Goal: Information Seeking & Learning: Learn about a topic

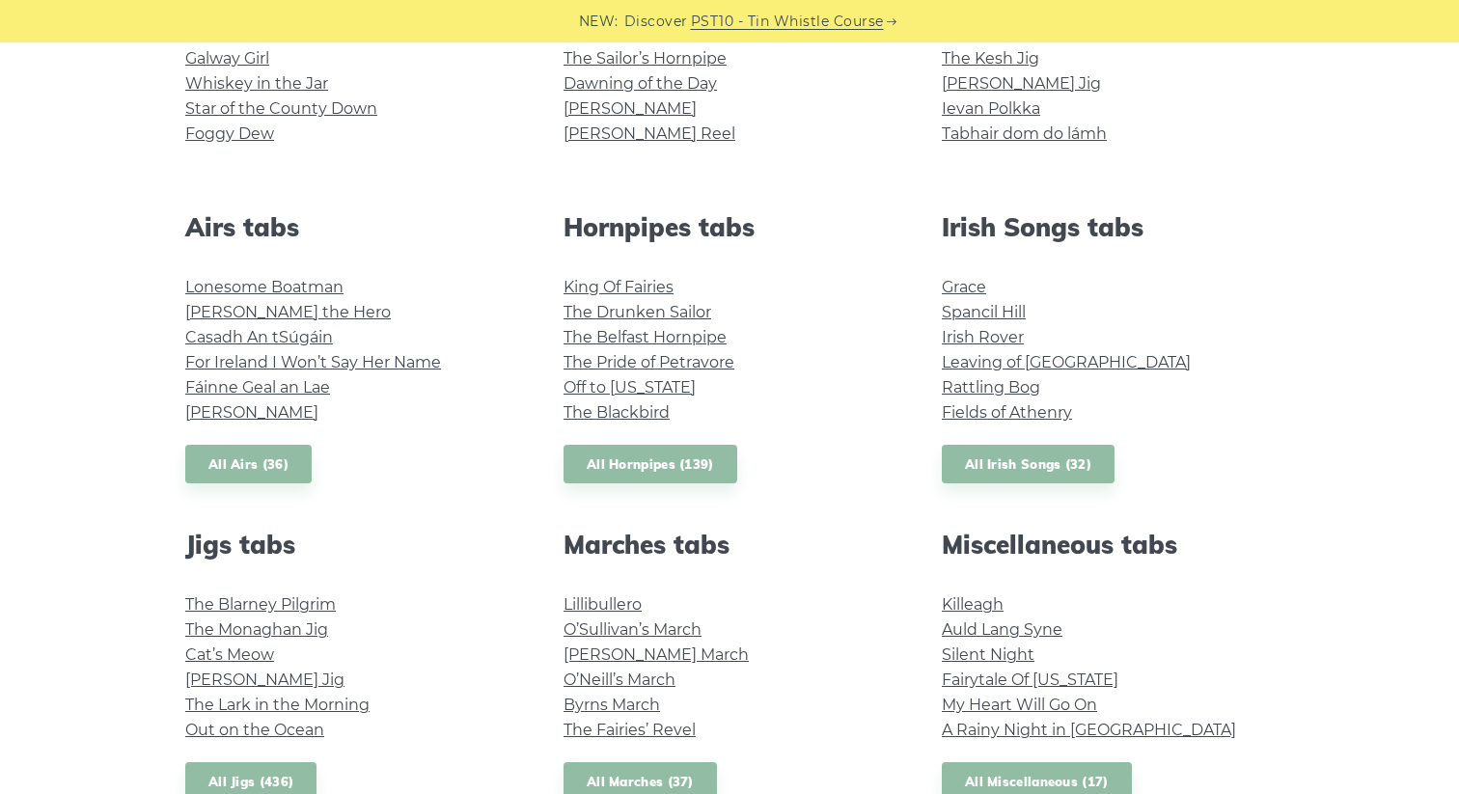
scroll to position [623, 0]
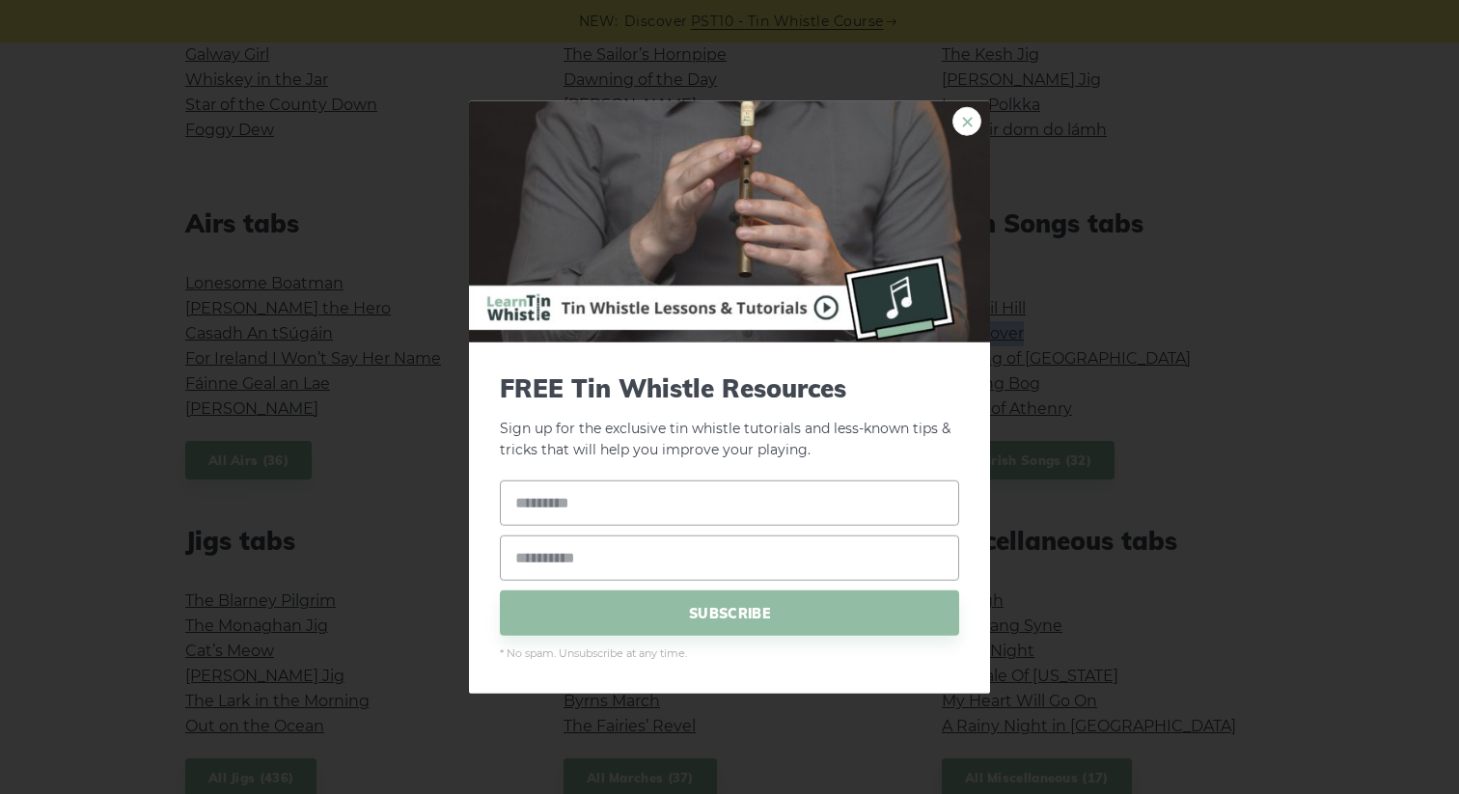
click at [968, 115] on link "×" at bounding box center [966, 120] width 29 height 29
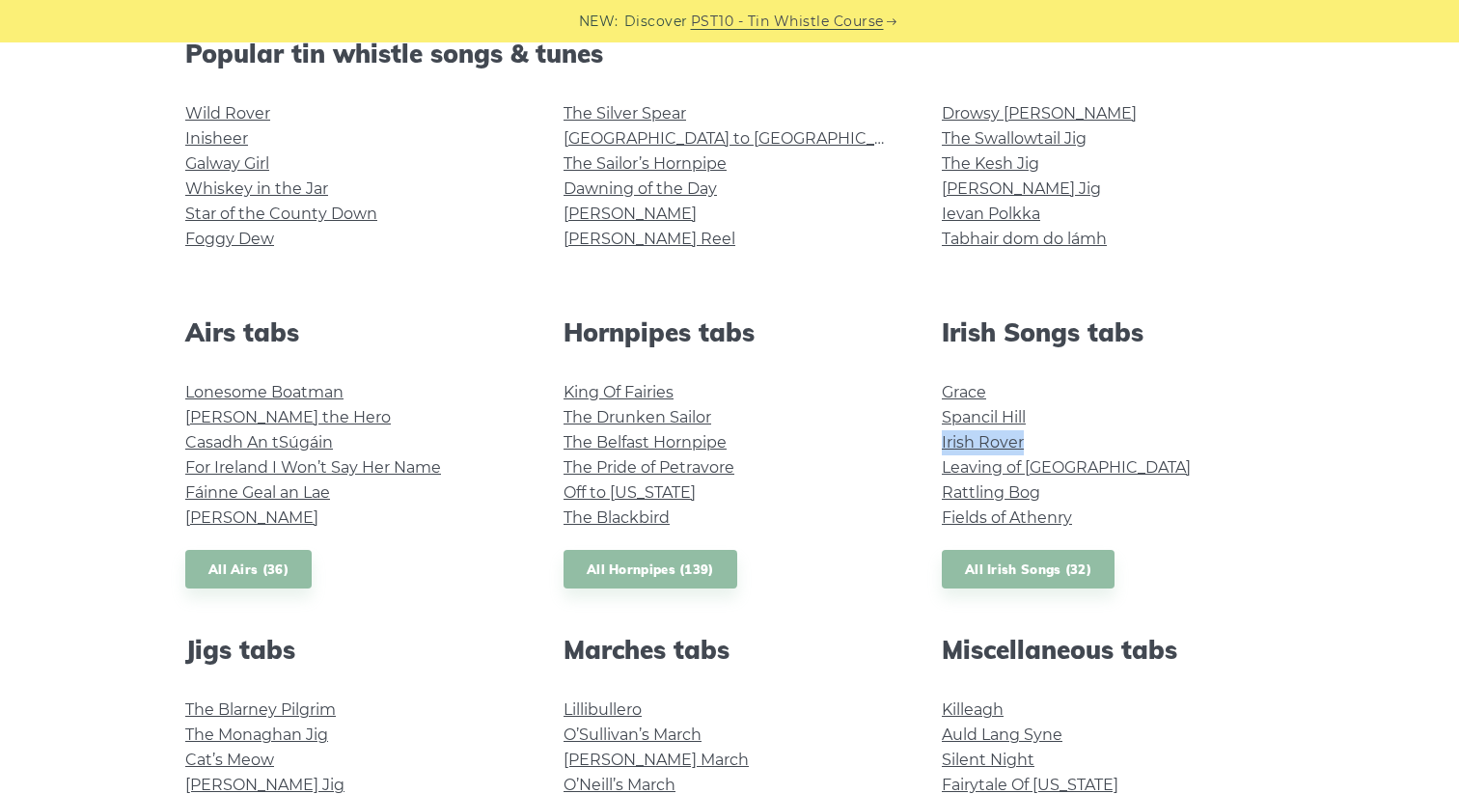
scroll to position [0, 0]
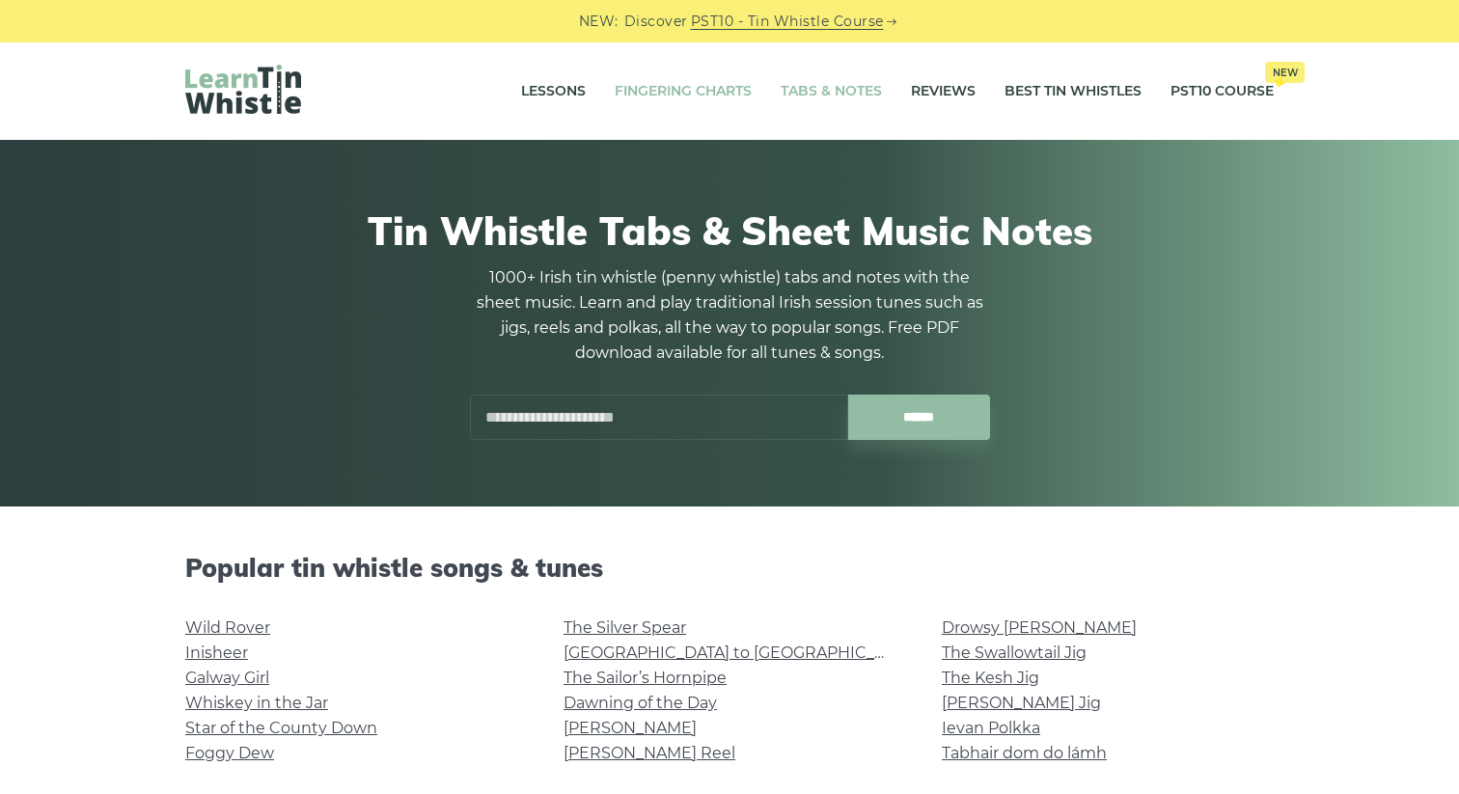
click at [643, 82] on link "Fingering Charts" at bounding box center [683, 92] width 137 height 48
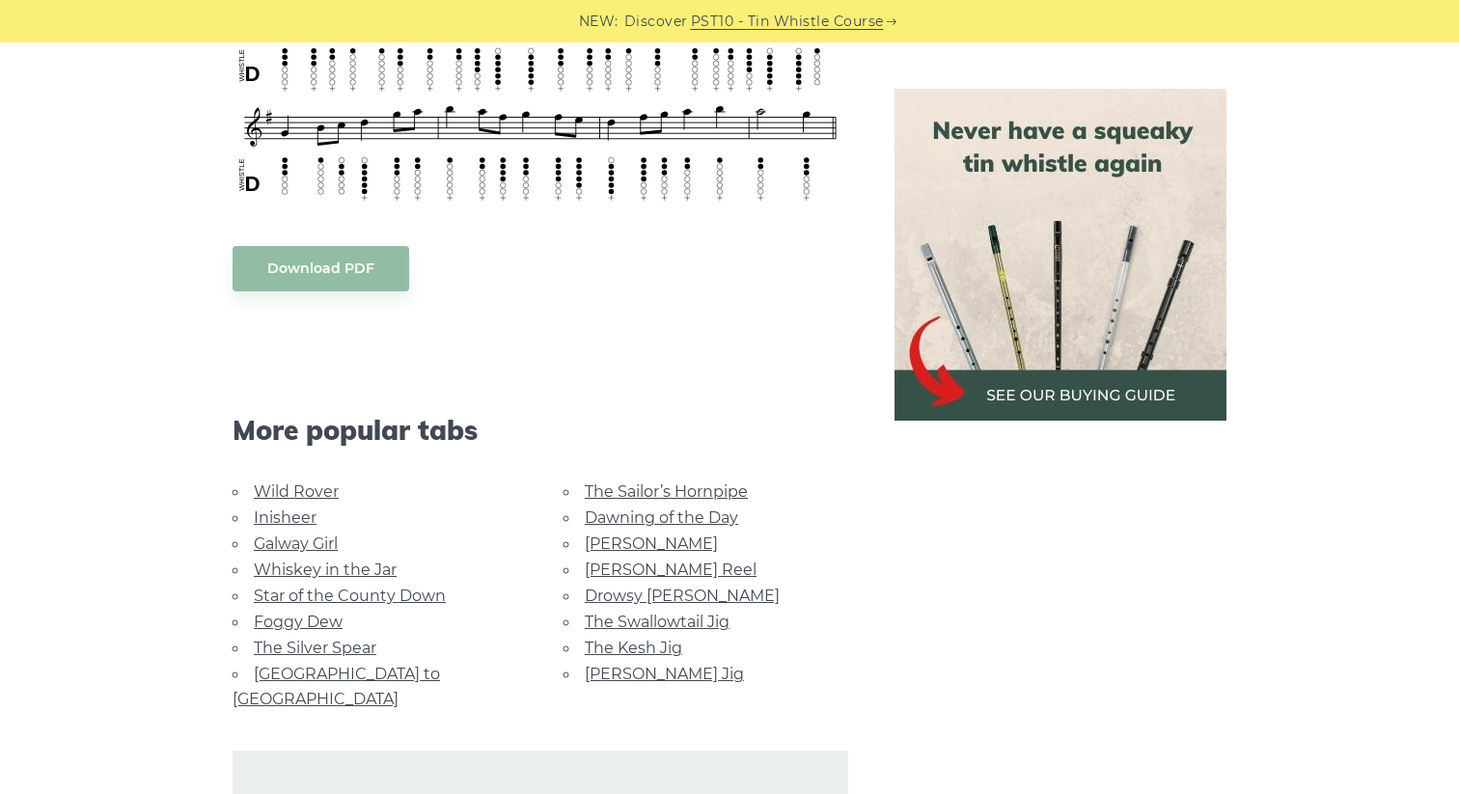
scroll to position [949, 0]
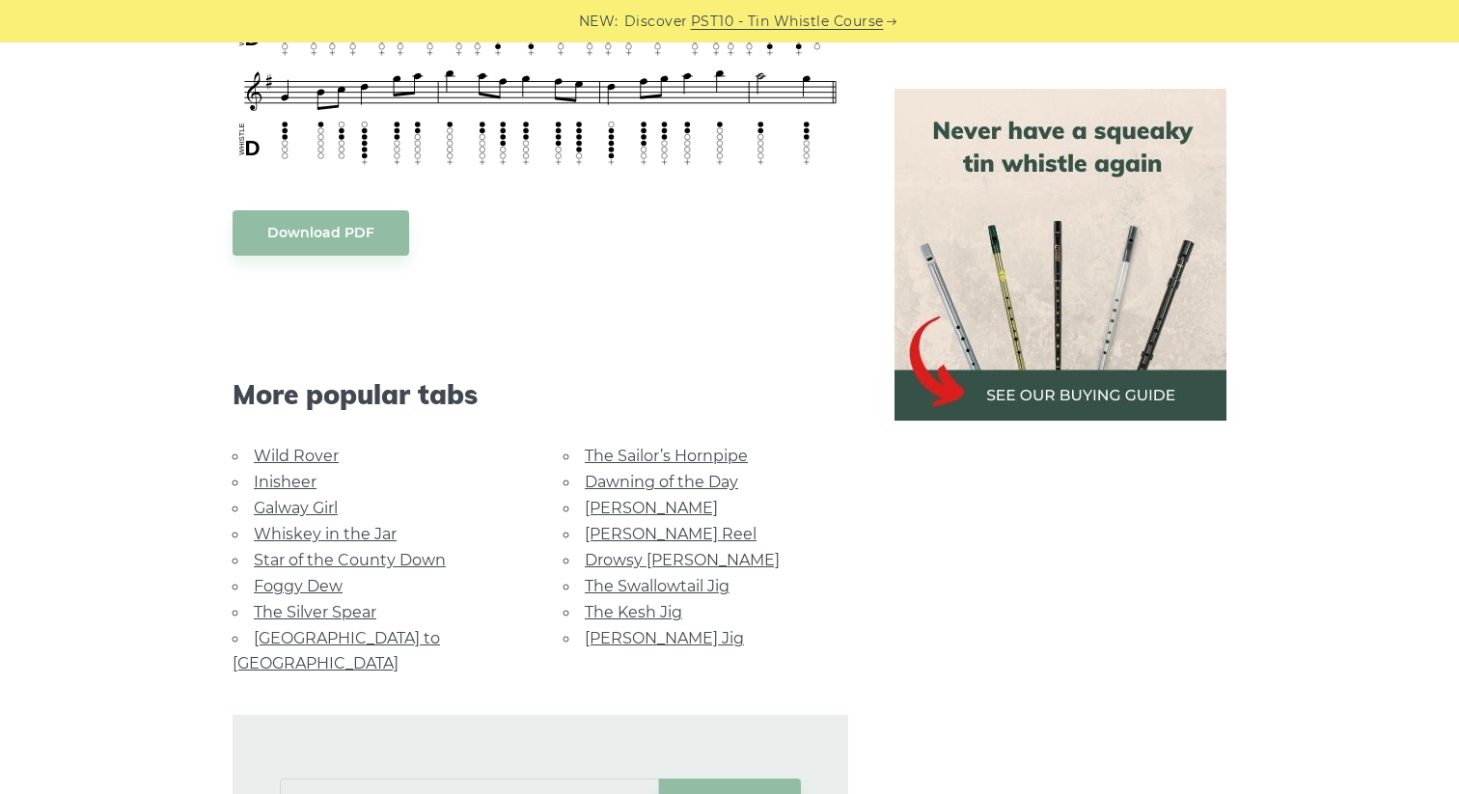
click at [620, 608] on link "The Kesh Jig" at bounding box center [633, 612] width 97 height 18
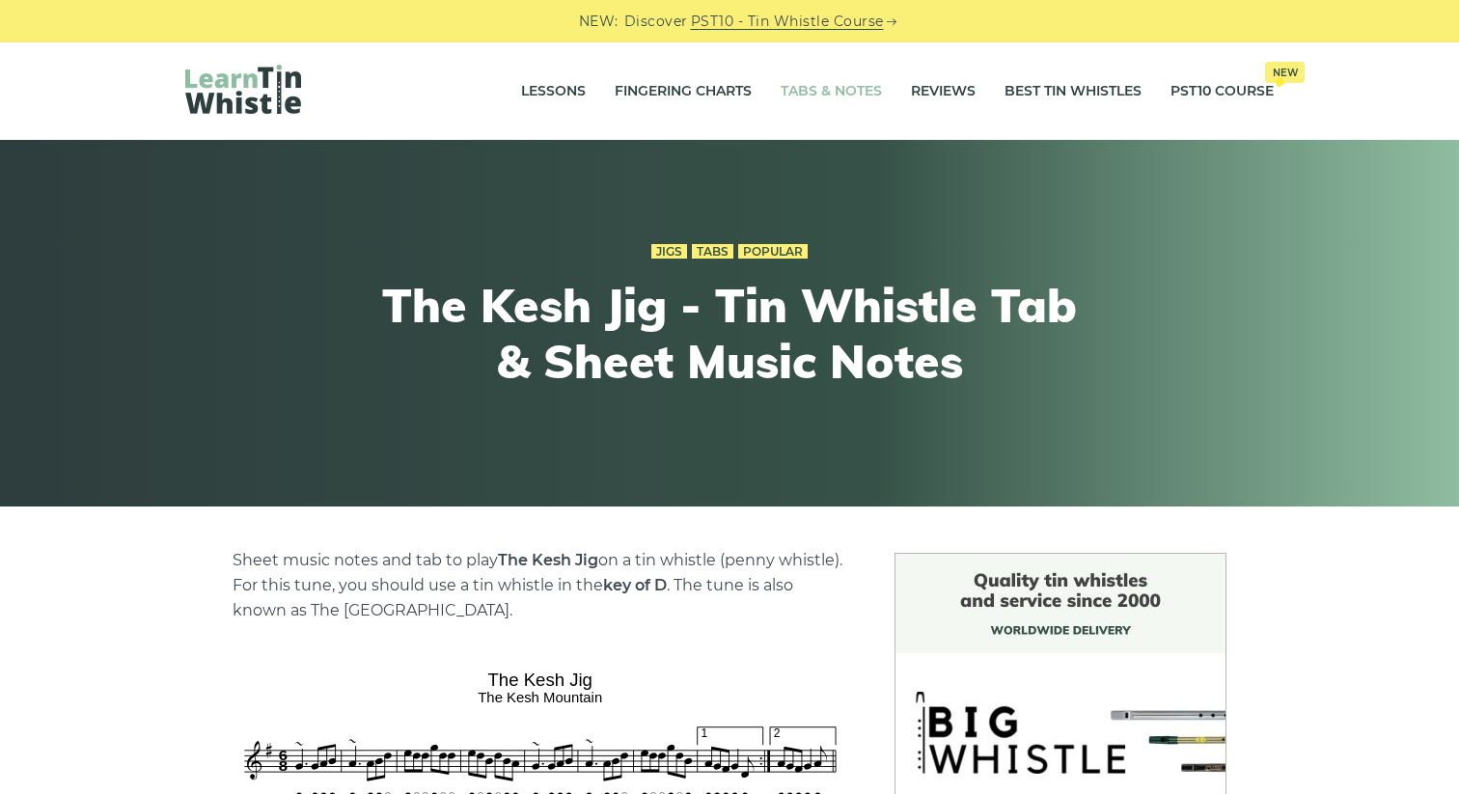
click at [833, 88] on link "Tabs & Notes" at bounding box center [831, 92] width 101 height 48
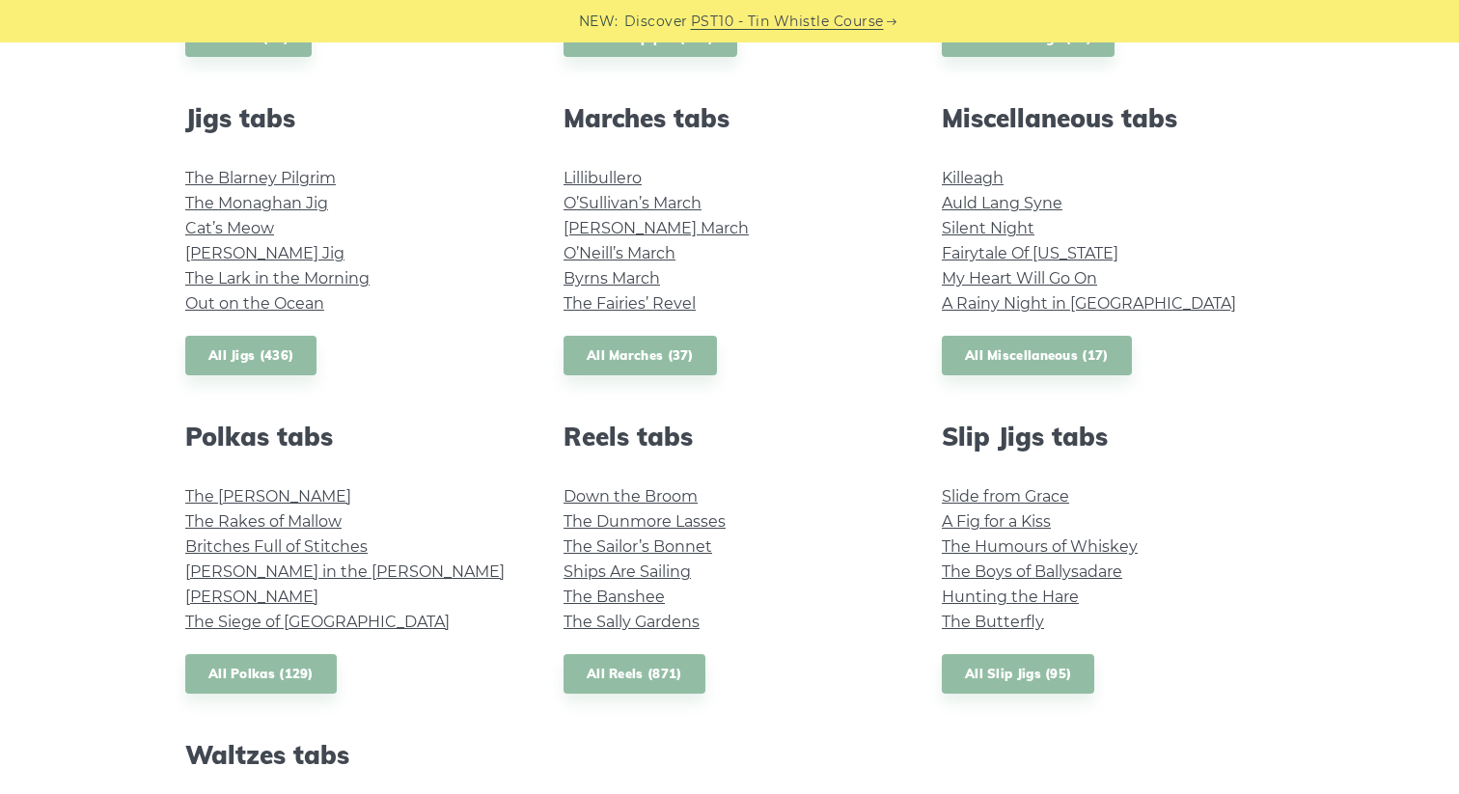
scroll to position [1058, 0]
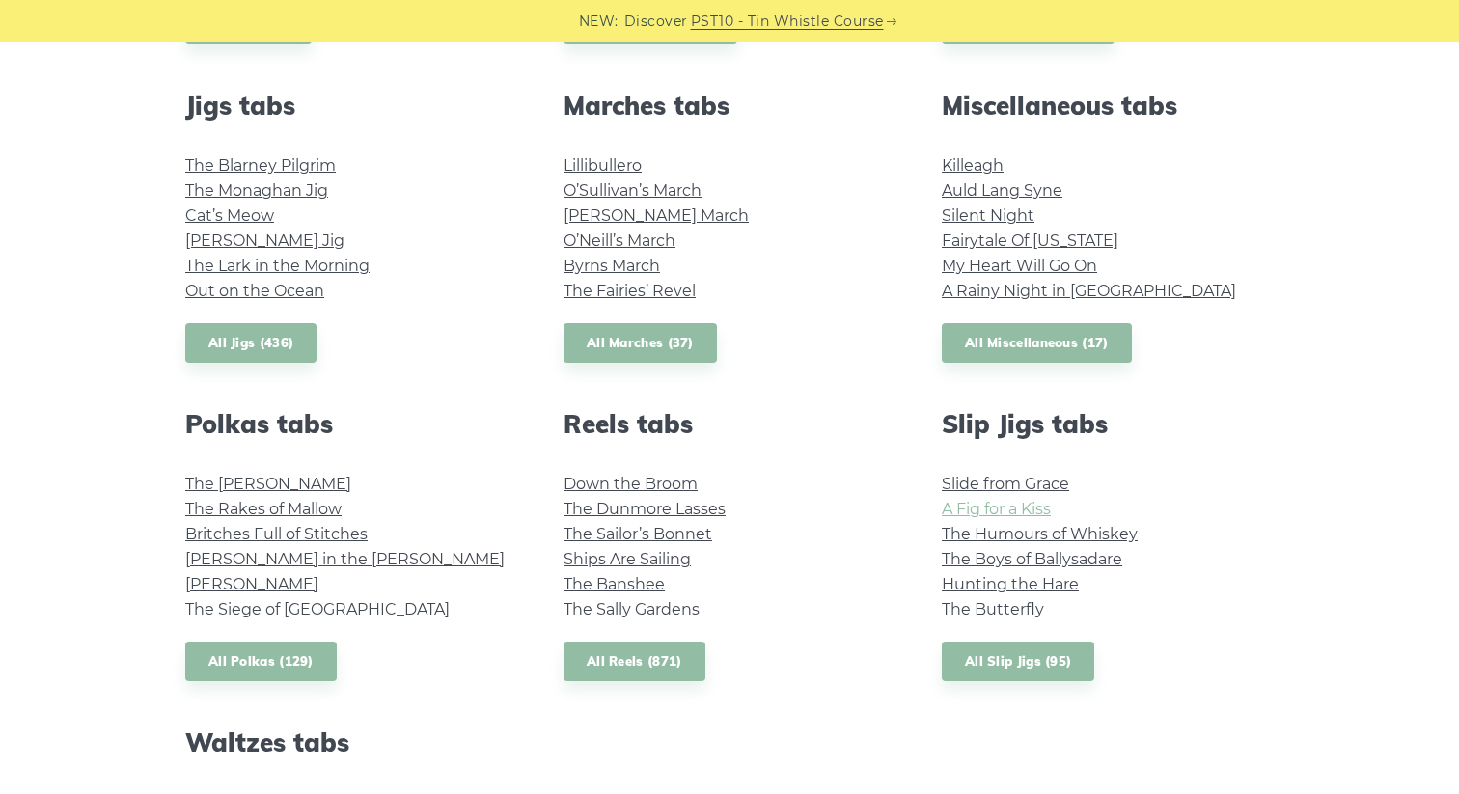
click at [969, 507] on link "A Fig for a Kiss" at bounding box center [996, 509] width 109 height 18
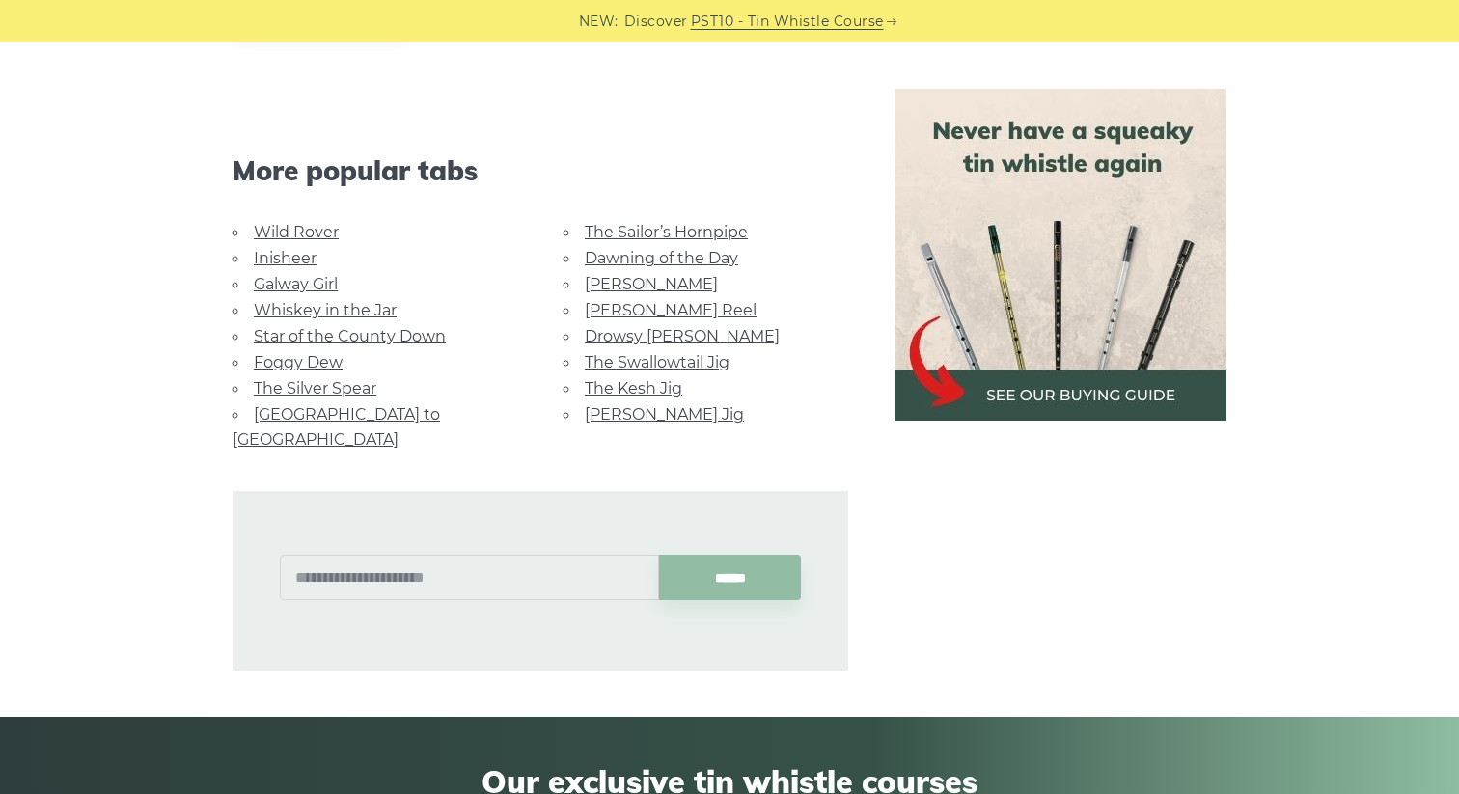
scroll to position [1414, 0]
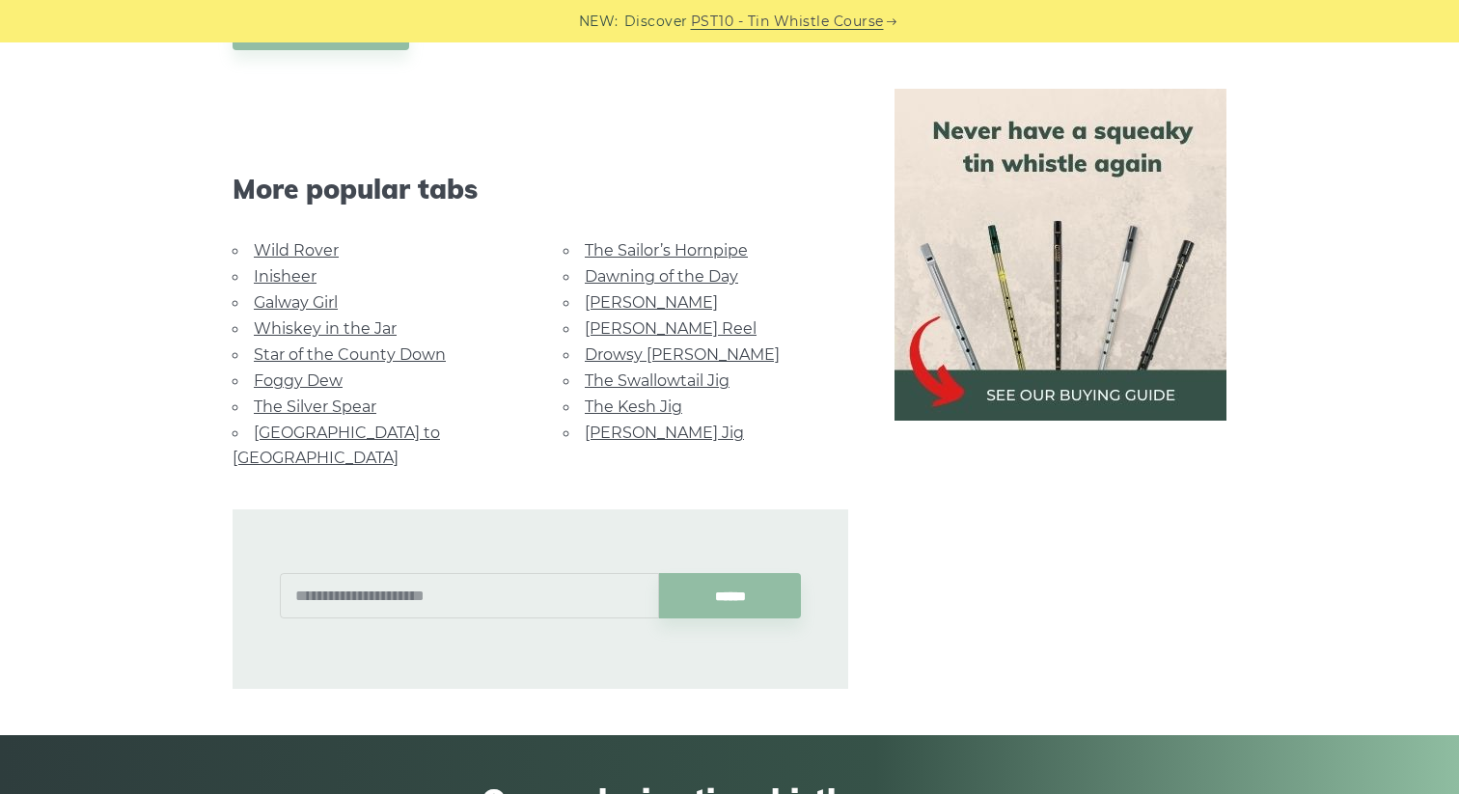
click at [614, 300] on link "Tam Lin" at bounding box center [651, 302] width 133 height 18
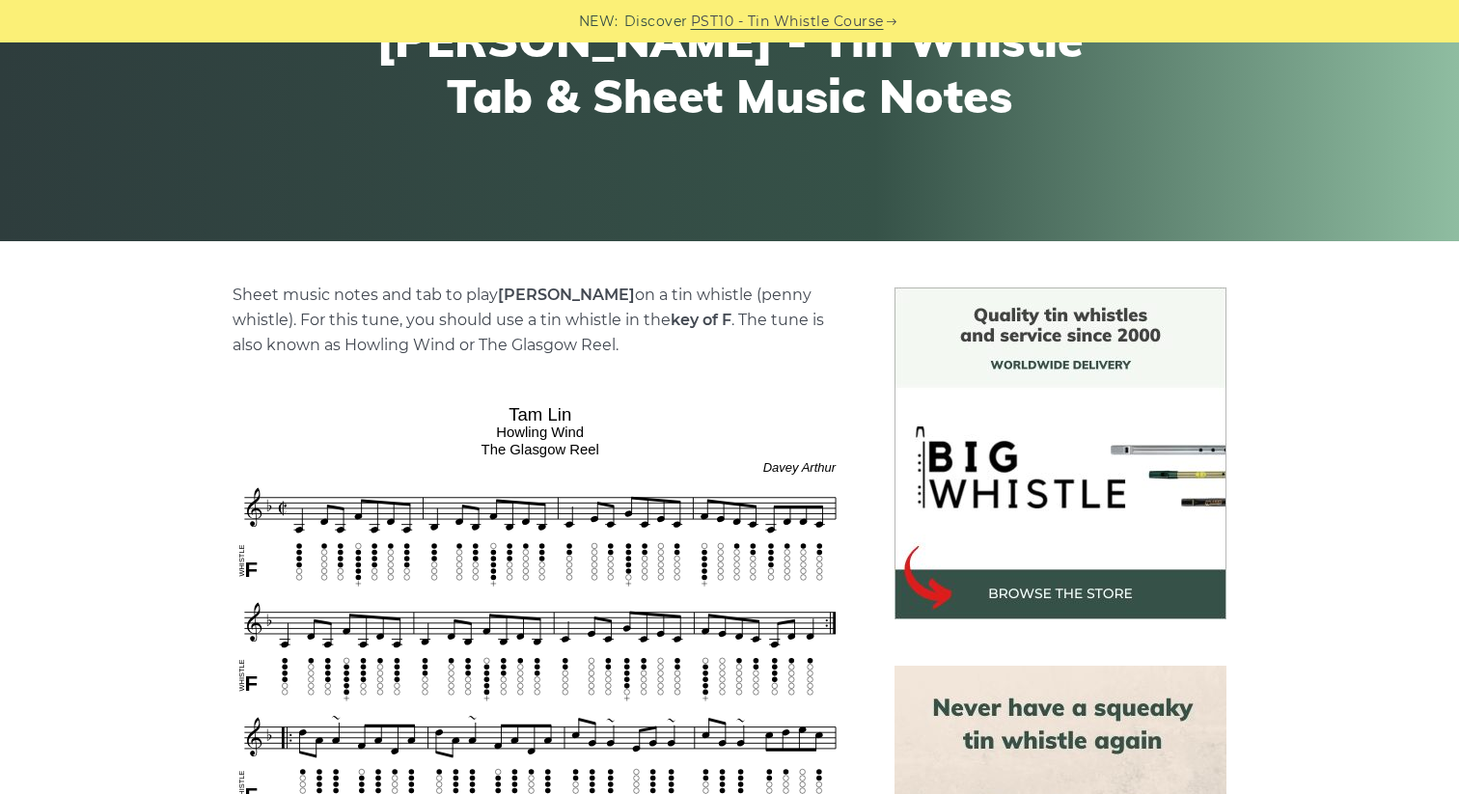
scroll to position [268, 0]
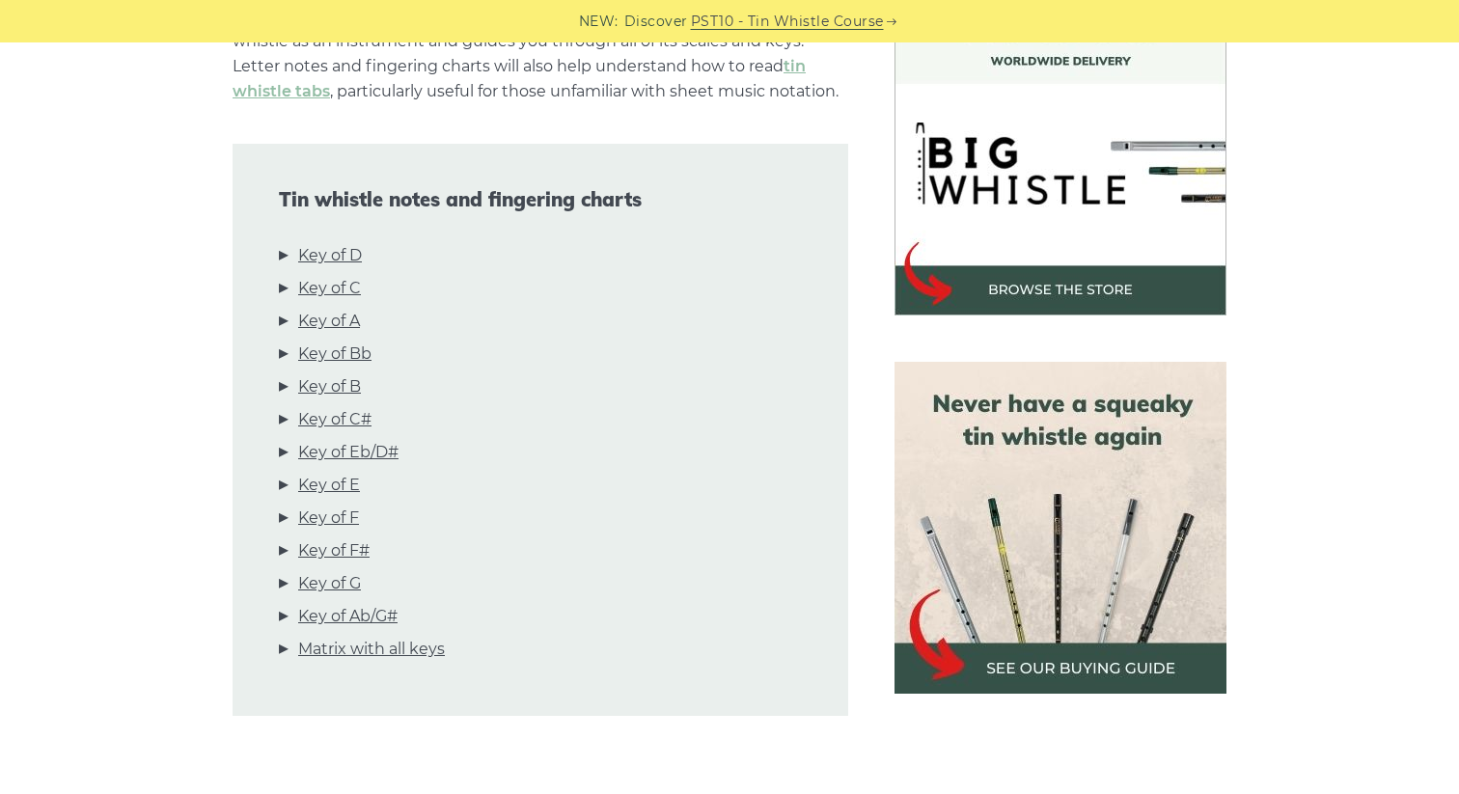
scroll to position [570, 0]
click at [338, 283] on link "Key of C" at bounding box center [329, 287] width 63 height 25
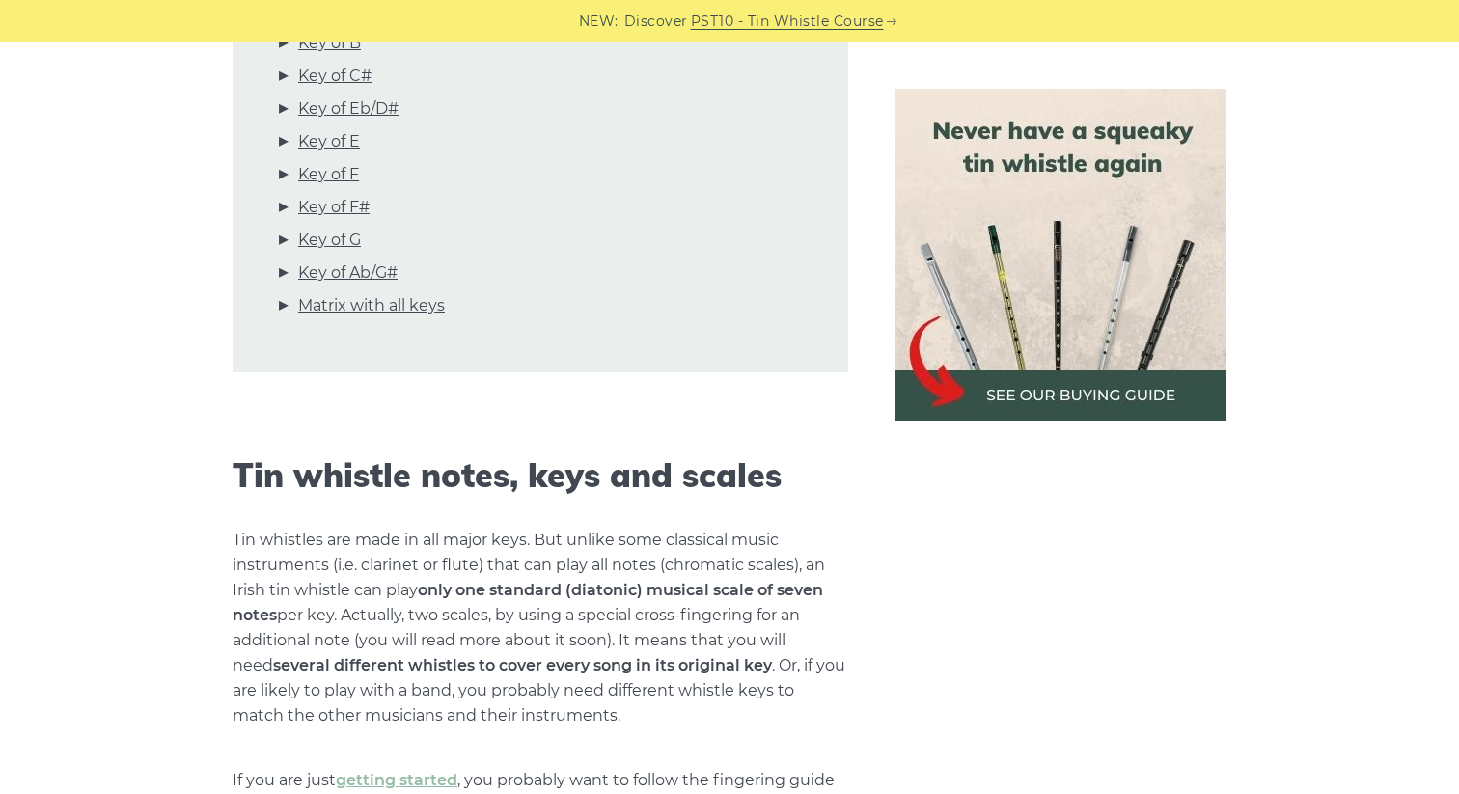
scroll to position [910, 0]
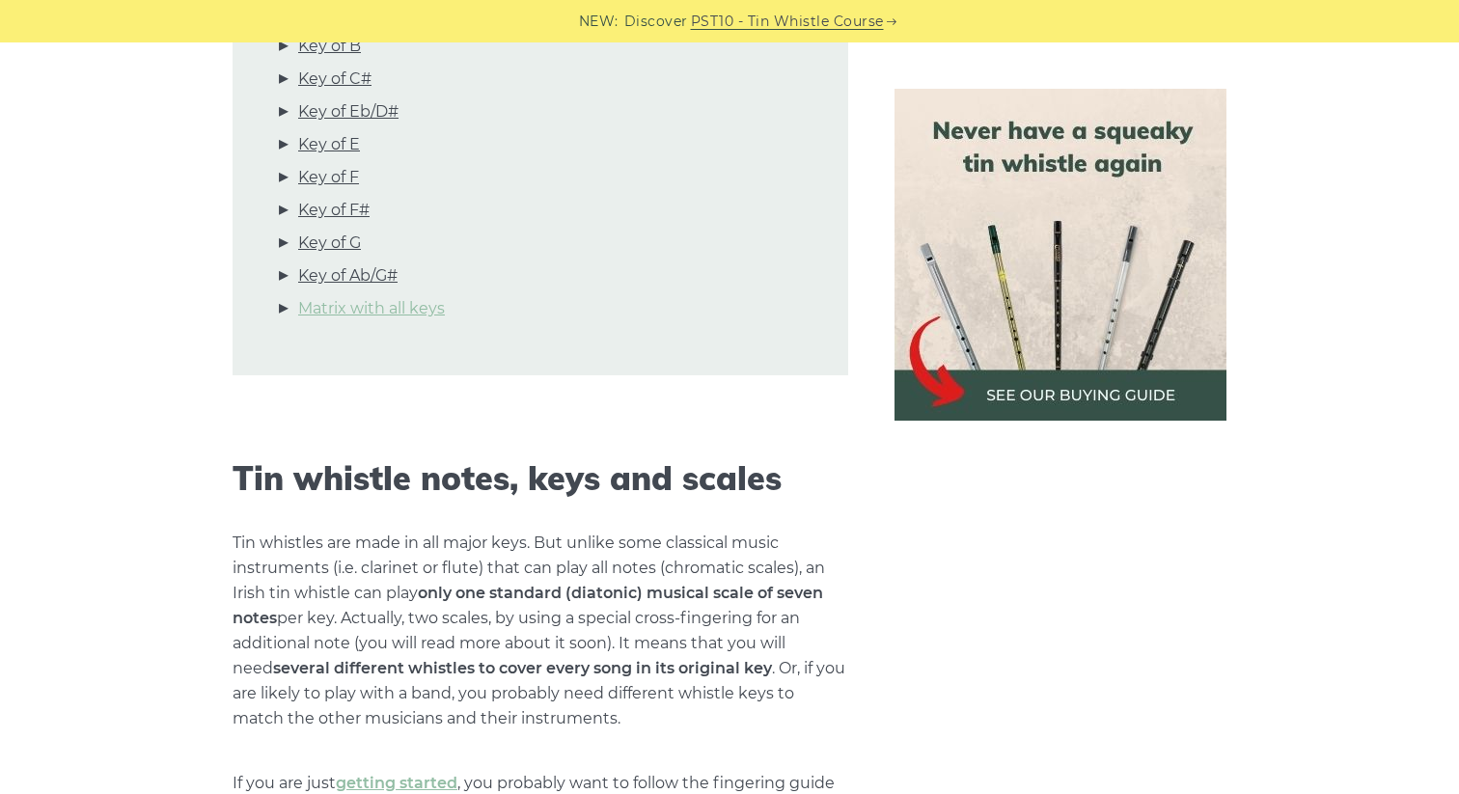
click at [347, 308] on link "Matrix with all keys" at bounding box center [371, 308] width 147 height 25
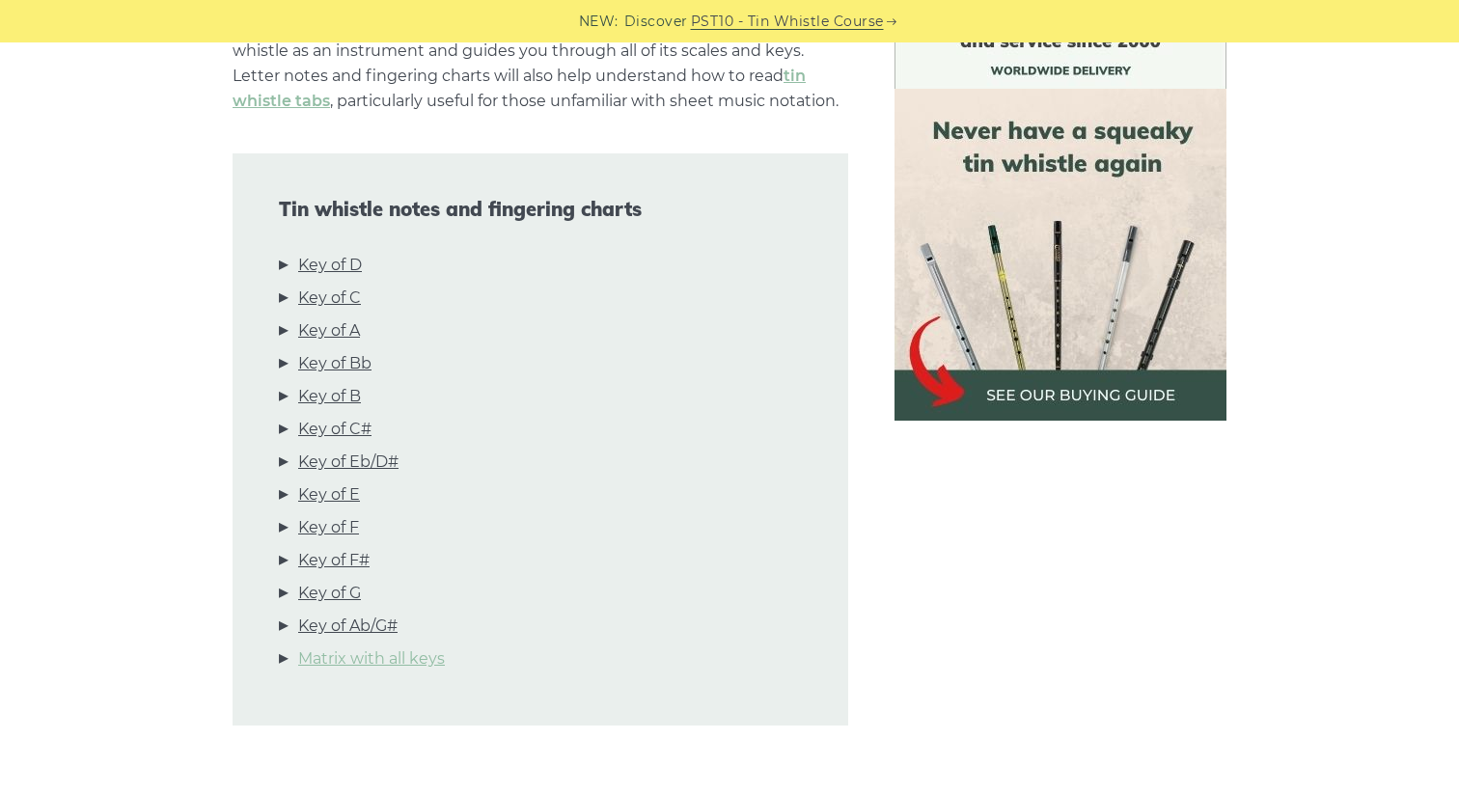
scroll to position [0, 0]
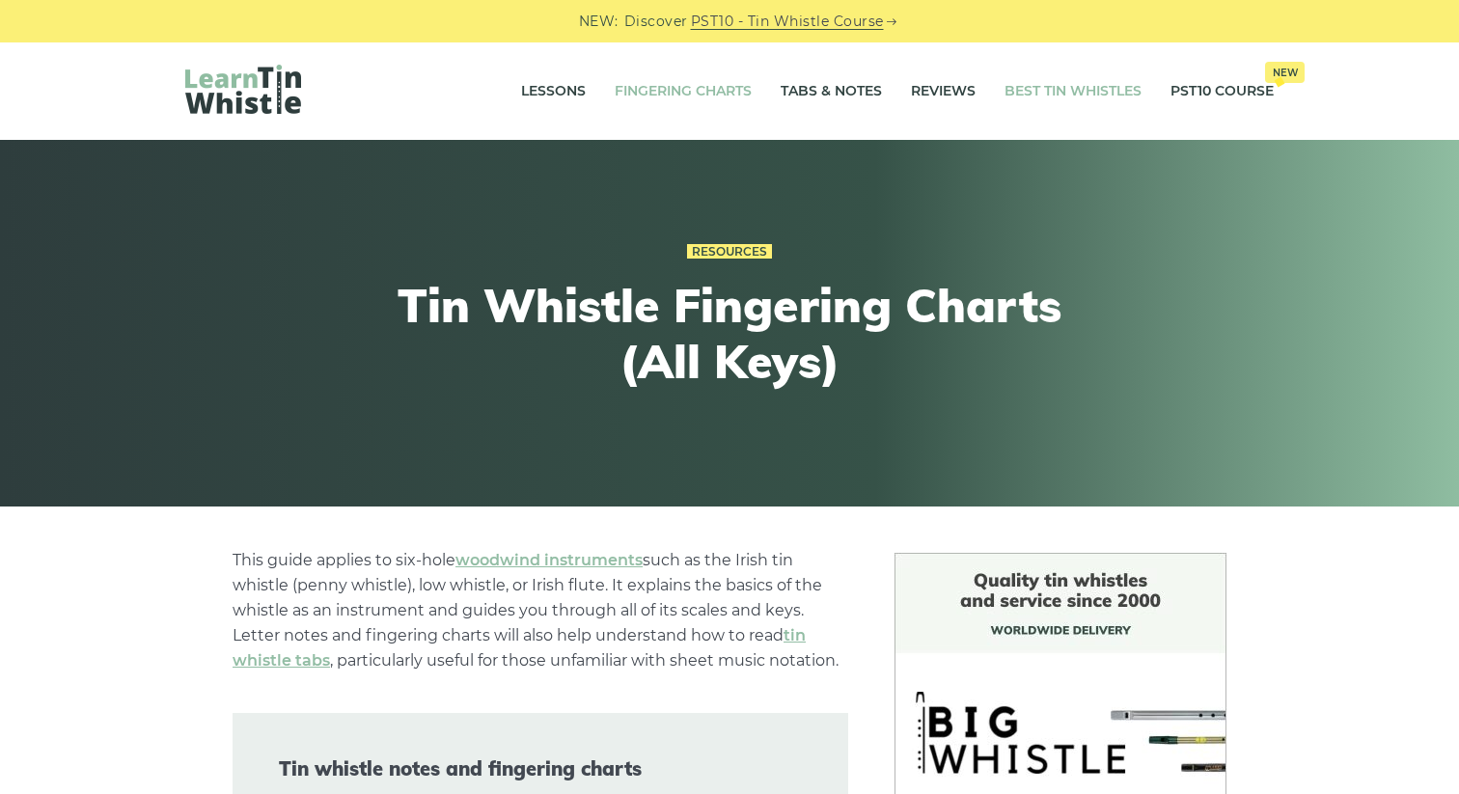
click at [1030, 101] on link "Best Tin Whistles" at bounding box center [1072, 92] width 137 height 48
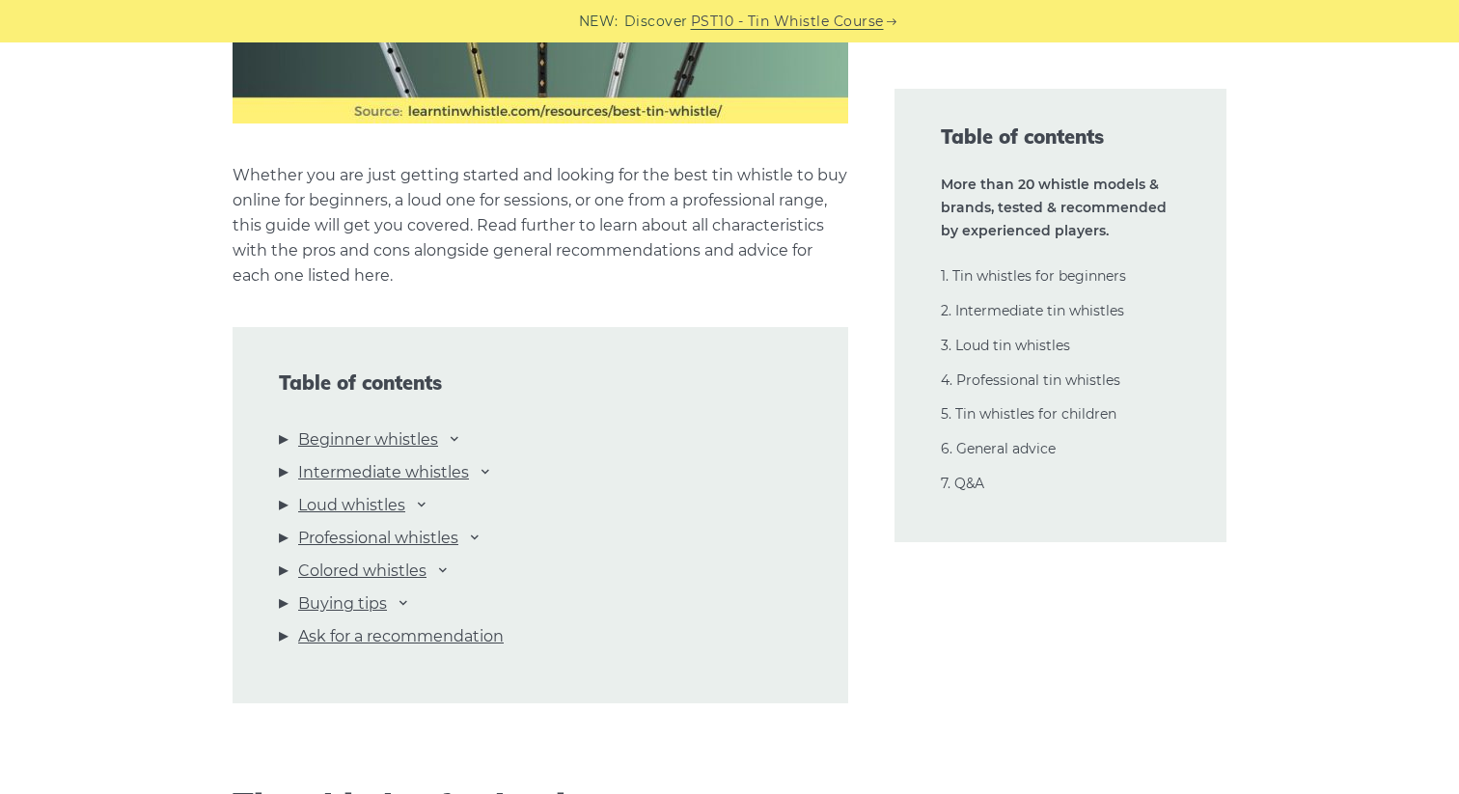
scroll to position [1896, 0]
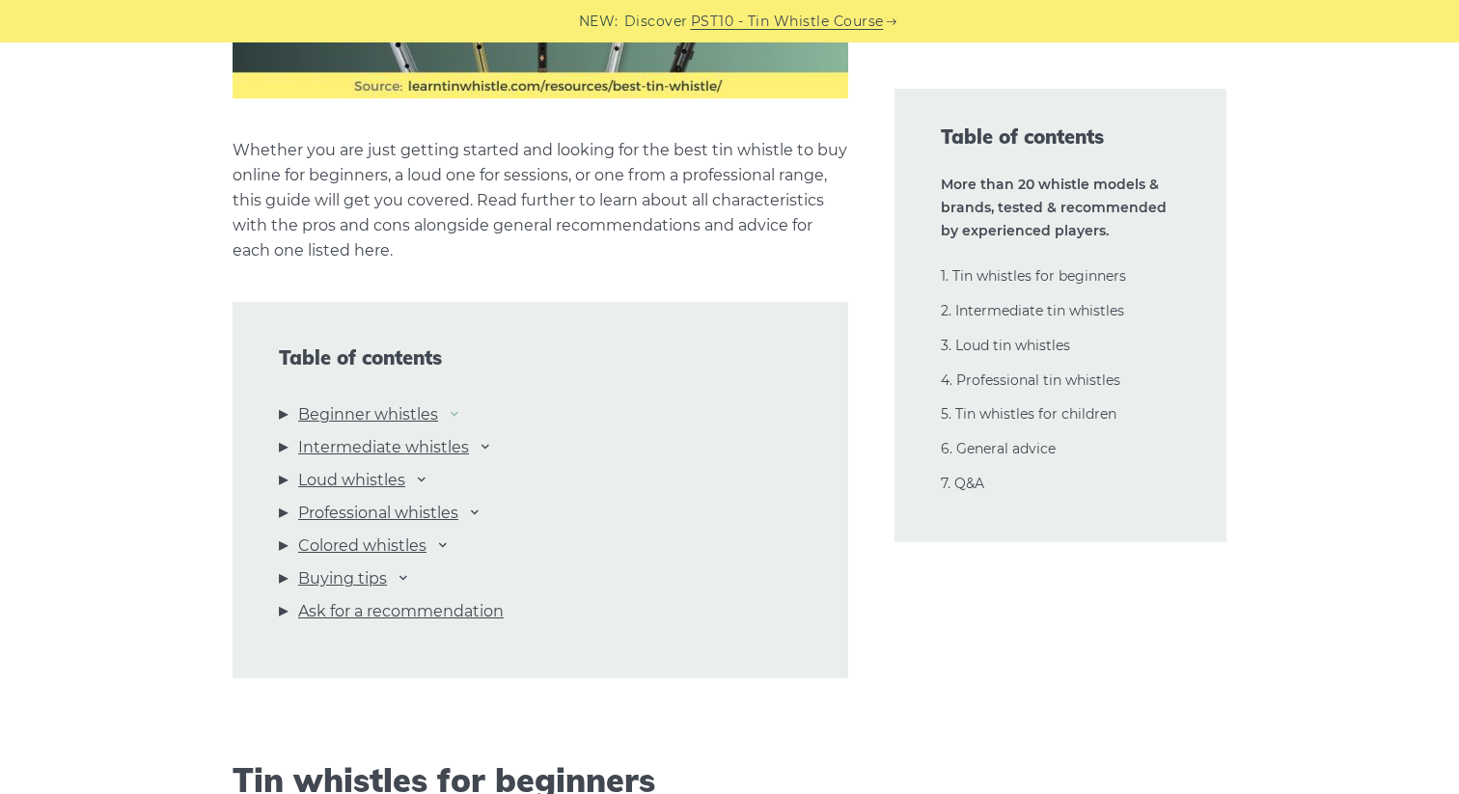
click at [458, 416] on icon at bounding box center [454, 412] width 15 height 15
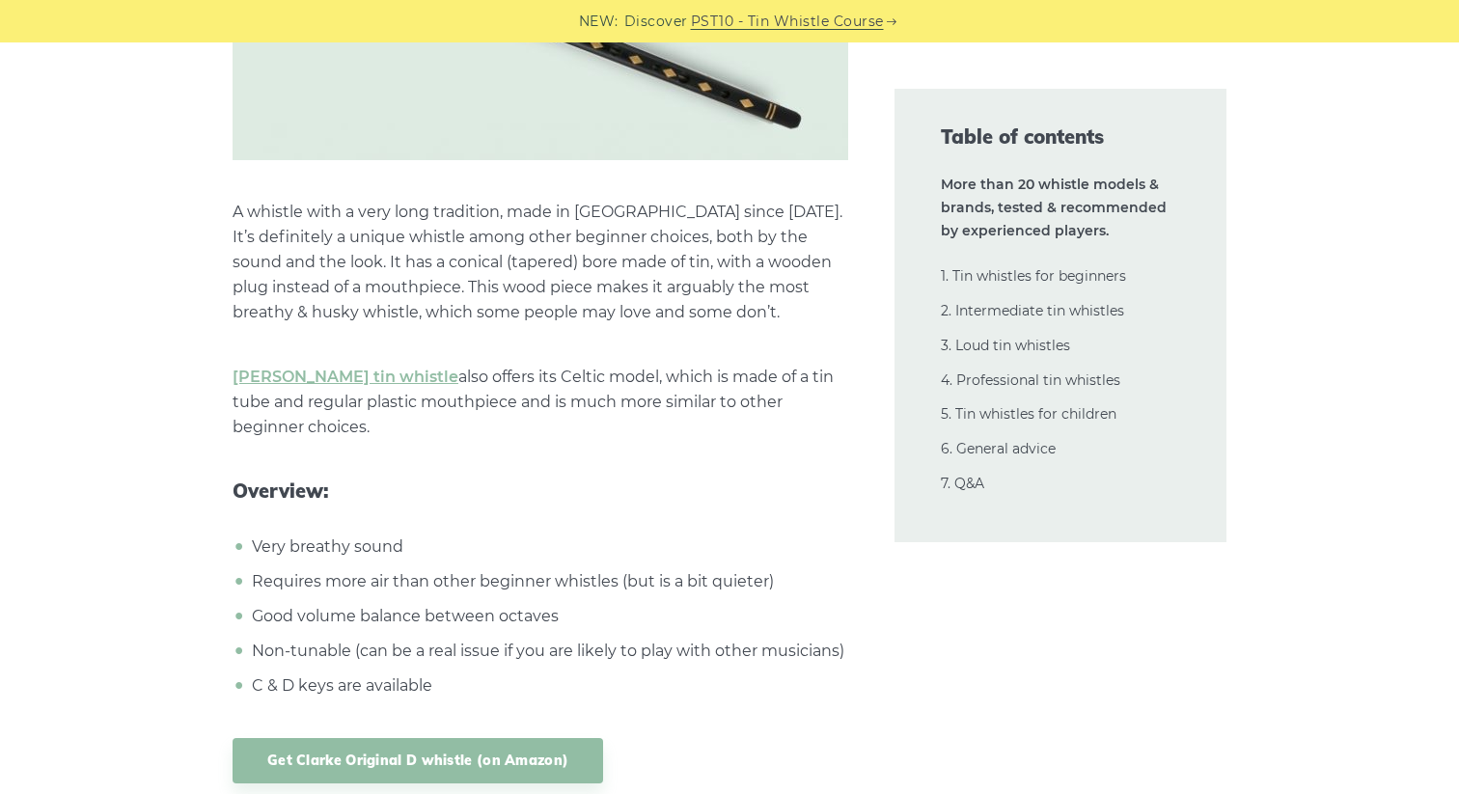
scroll to position [6848, 0]
